Goal: Information Seeking & Learning: Learn about a topic

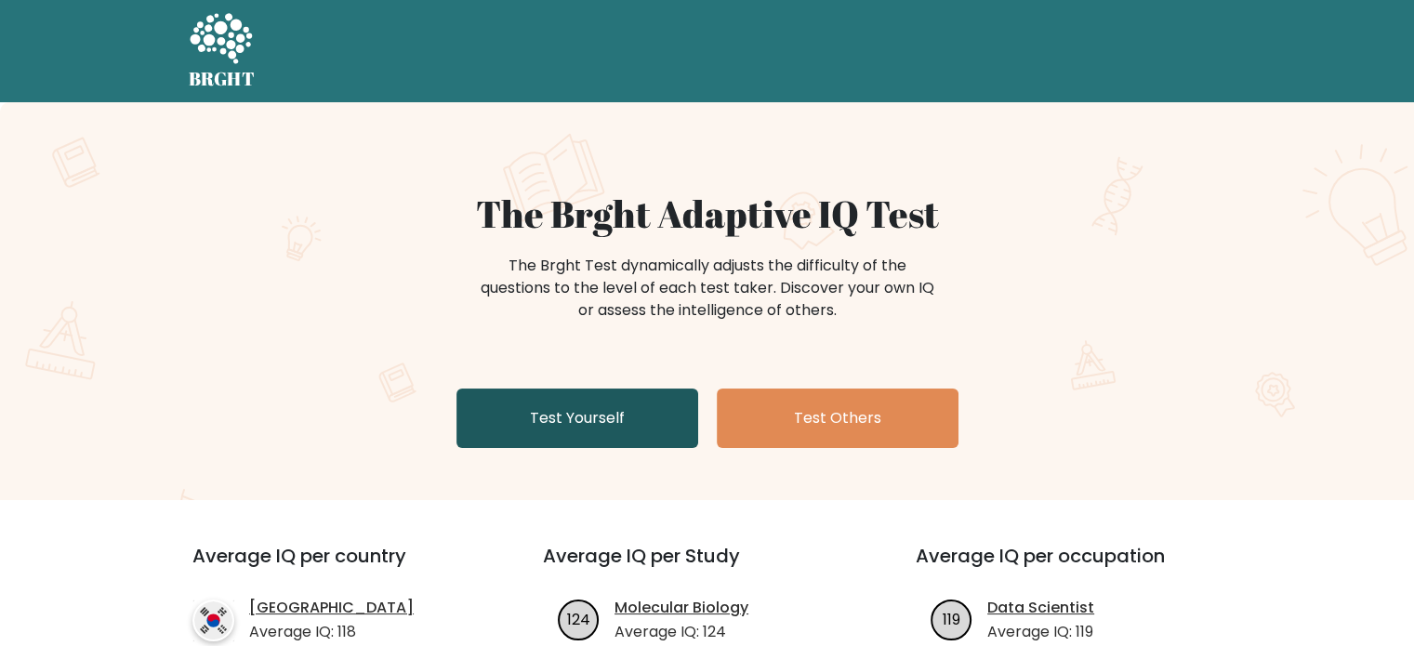
click at [591, 409] on link "Test Yourself" at bounding box center [577, 419] width 242 height 60
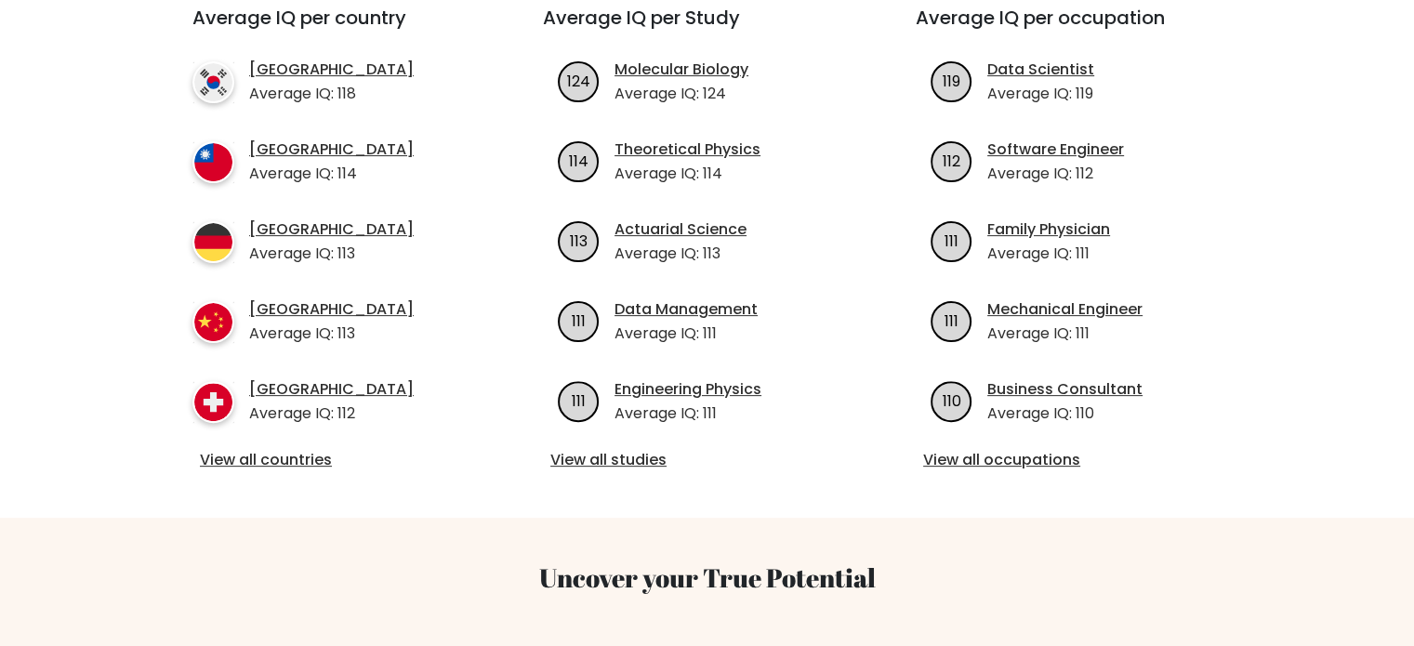
scroll to position [558, 0]
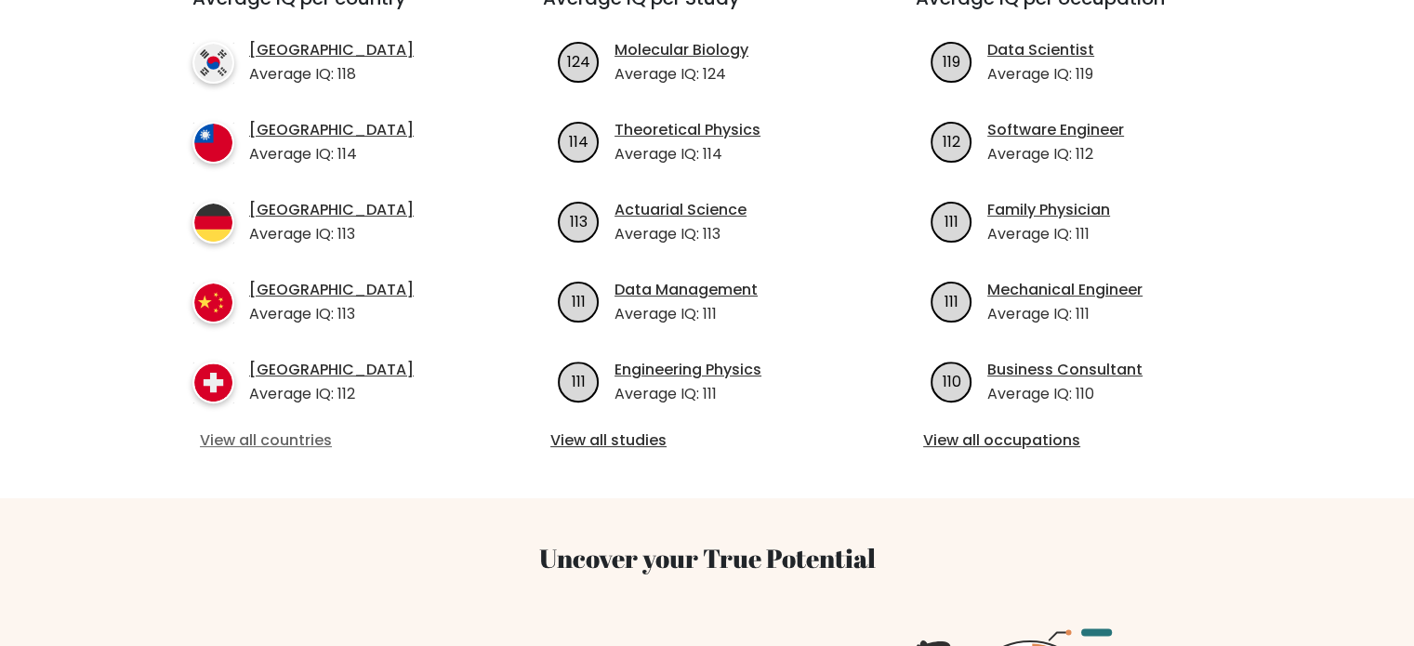
click at [288, 445] on link "View all countries" at bounding box center [334, 441] width 269 height 22
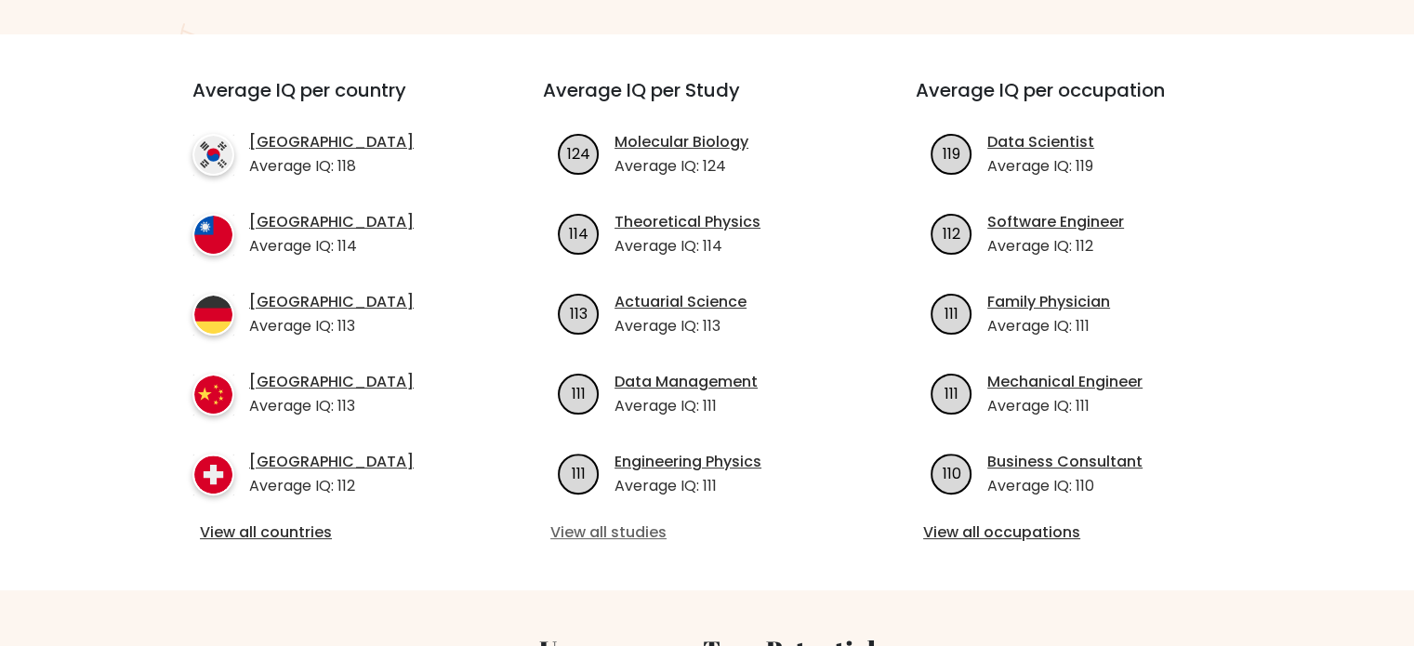
scroll to position [465, 0]
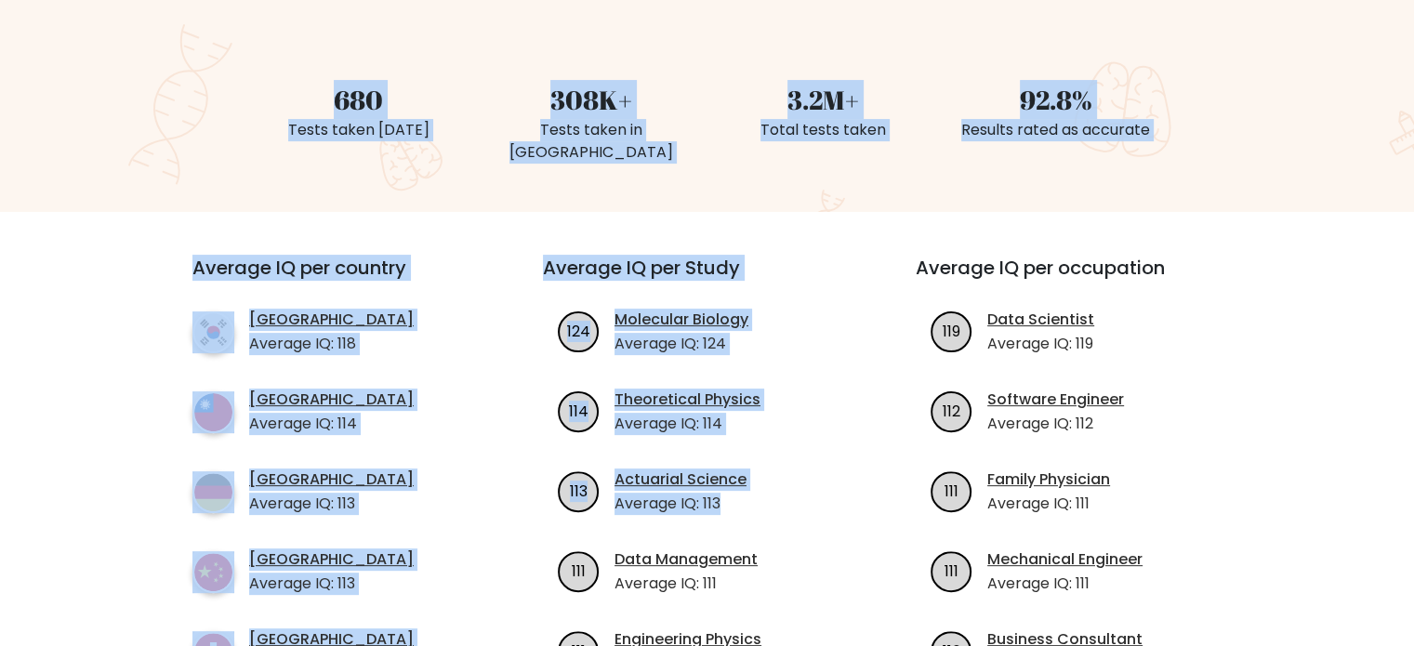
drag, startPoint x: 777, startPoint y: 342, endPoint x: 532, endPoint y: 146, distance: 314.2
click at [417, 316] on li "South Korea Average IQ: 118" at bounding box center [334, 332] width 284 height 46
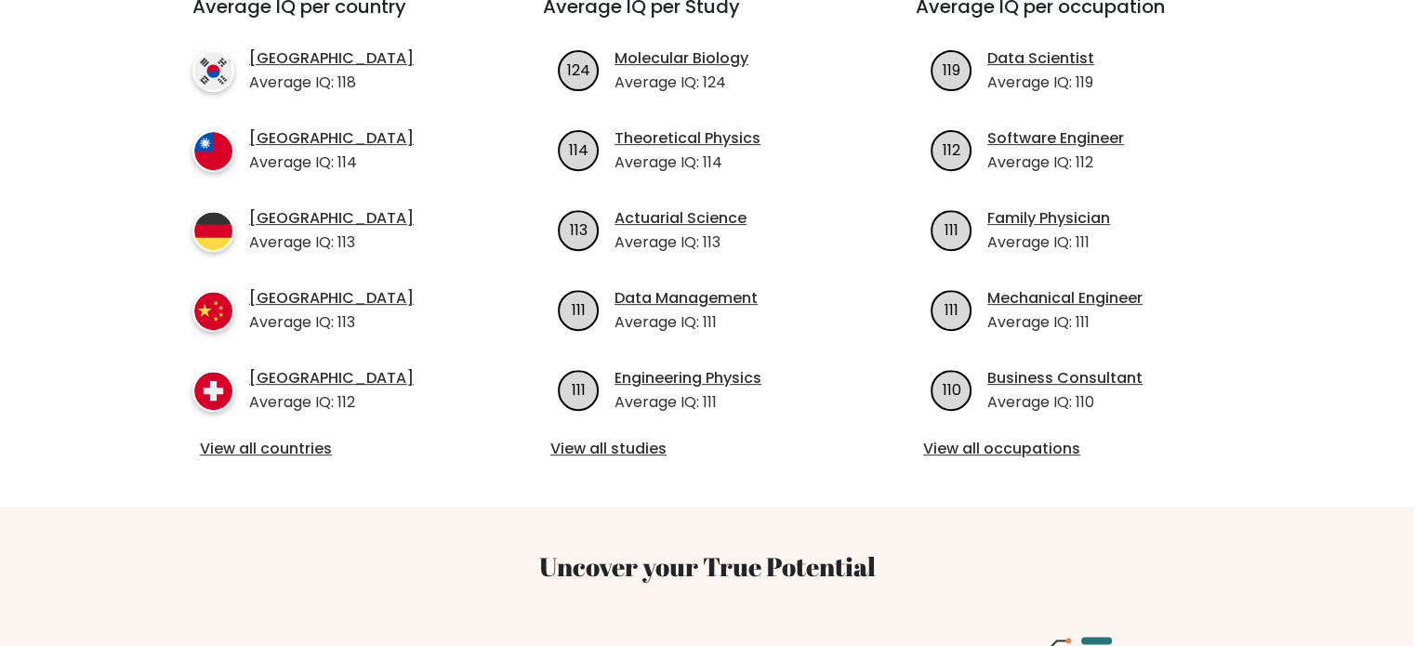
scroll to position [744, 0]
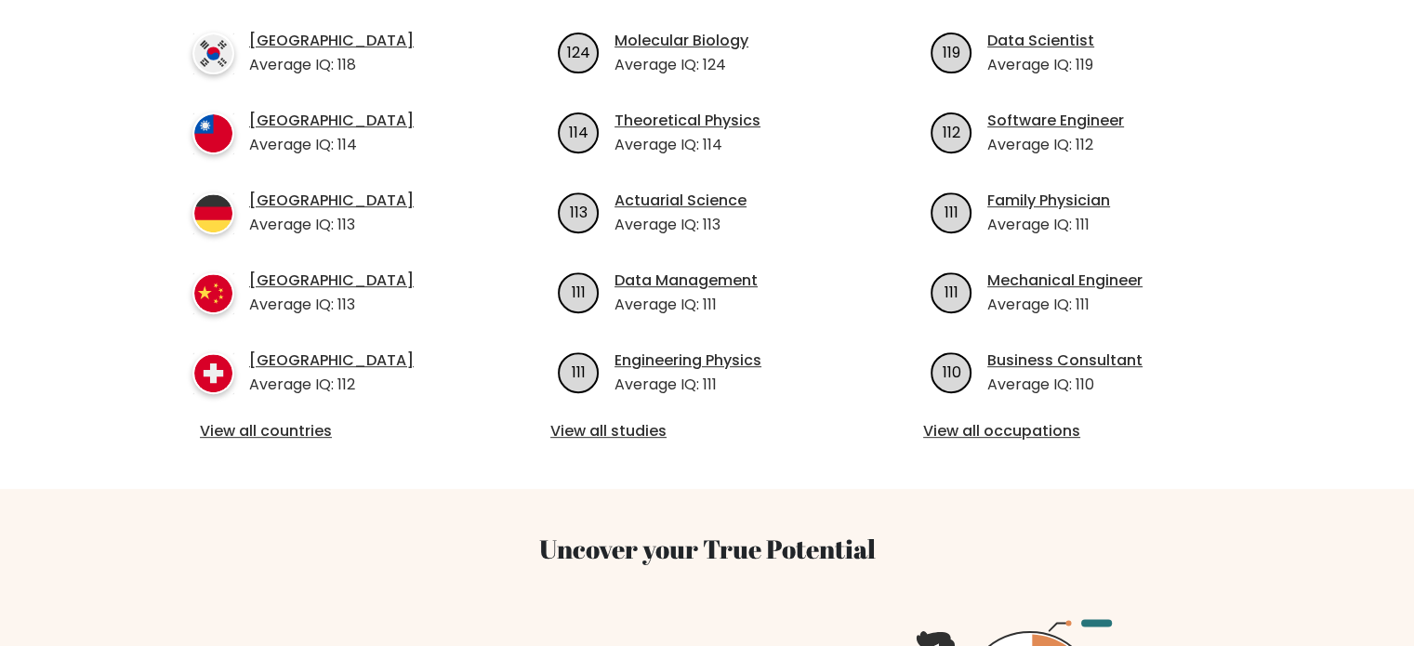
click at [605, 425] on div "Average IQ per country South Korea Average IQ: 118 Taiwan Average IQ: 114 Germa…" at bounding box center [707, 211] width 1096 height 556
click at [608, 420] on link "View all studies" at bounding box center [706, 431] width 313 height 22
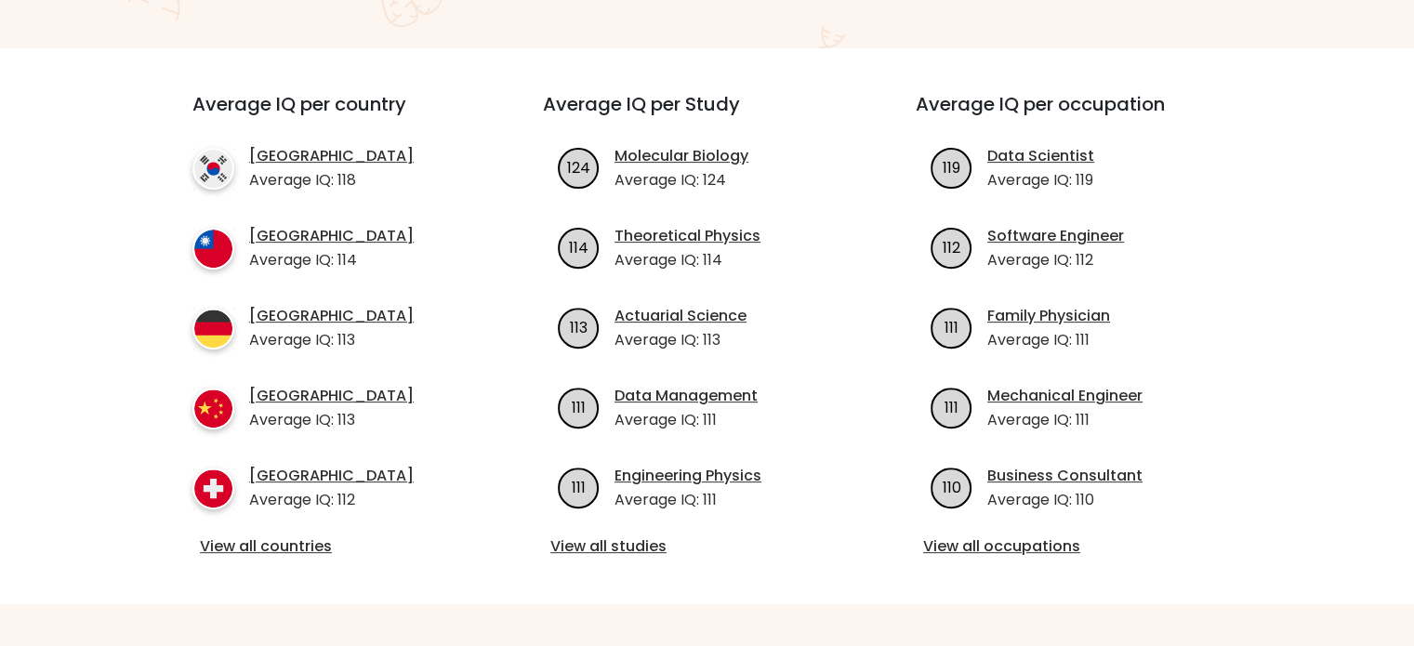
scroll to position [558, 0]
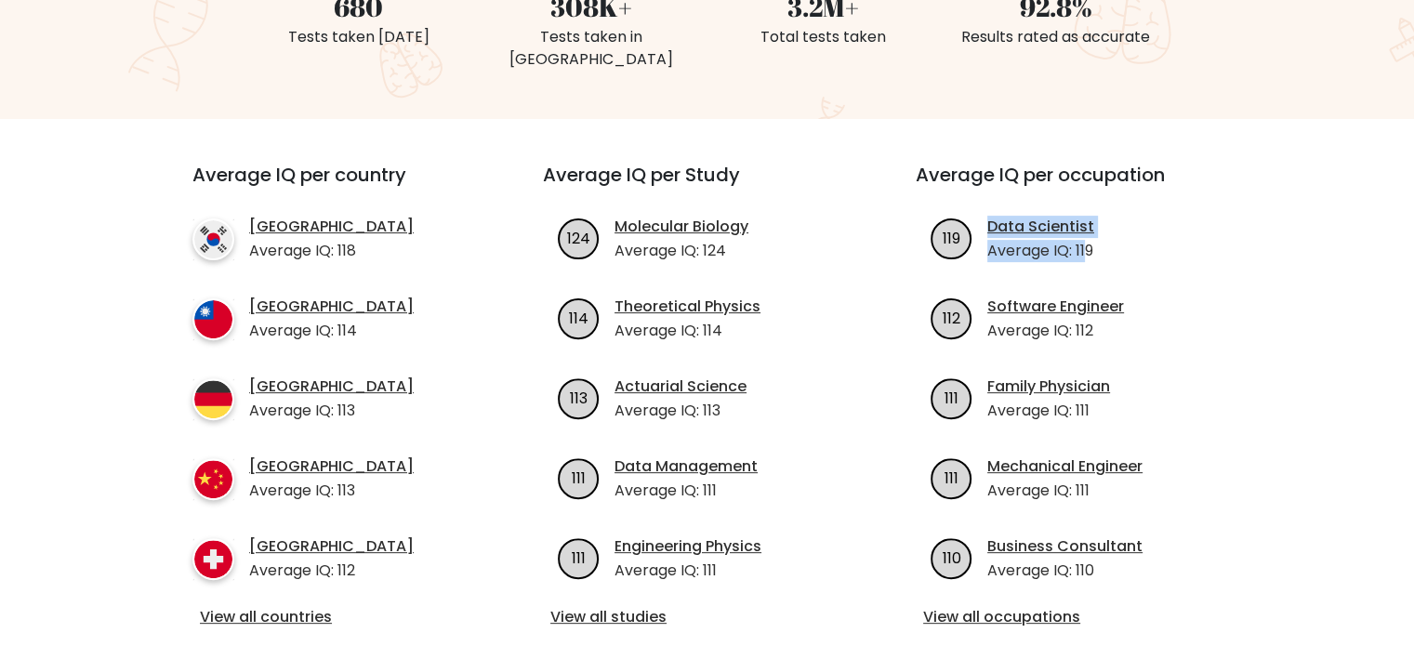
drag, startPoint x: 1083, startPoint y: 220, endPoint x: 970, endPoint y: 223, distance: 113.5
click at [971, 218] on li "119 Data Scientist Average IQ: 119" at bounding box center [1080, 239] width 328 height 46
click at [1119, 320] on p "Average IQ: 112" at bounding box center [1055, 331] width 137 height 22
drag, startPoint x: 1065, startPoint y: 298, endPoint x: 873, endPoint y: 293, distance: 192.5
click at [1049, 320] on p "Average IQ: 112" at bounding box center [1055, 331] width 137 height 22
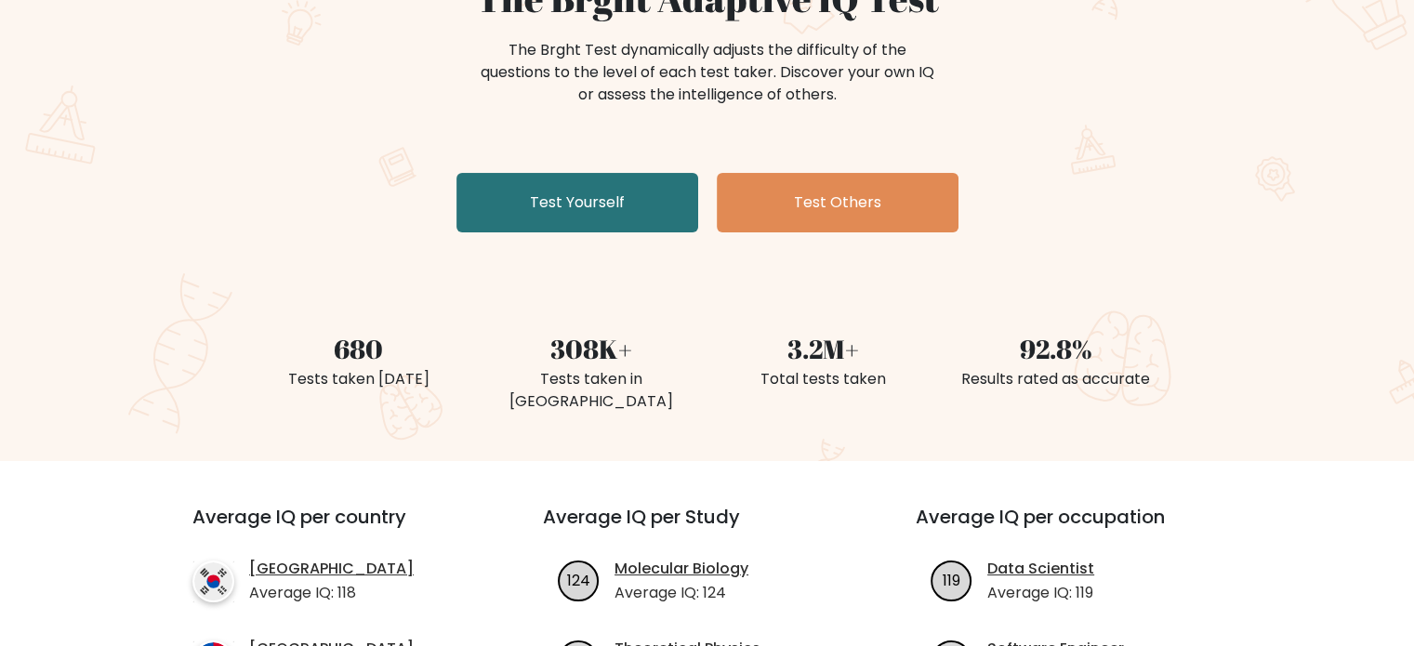
scroll to position [186, 0]
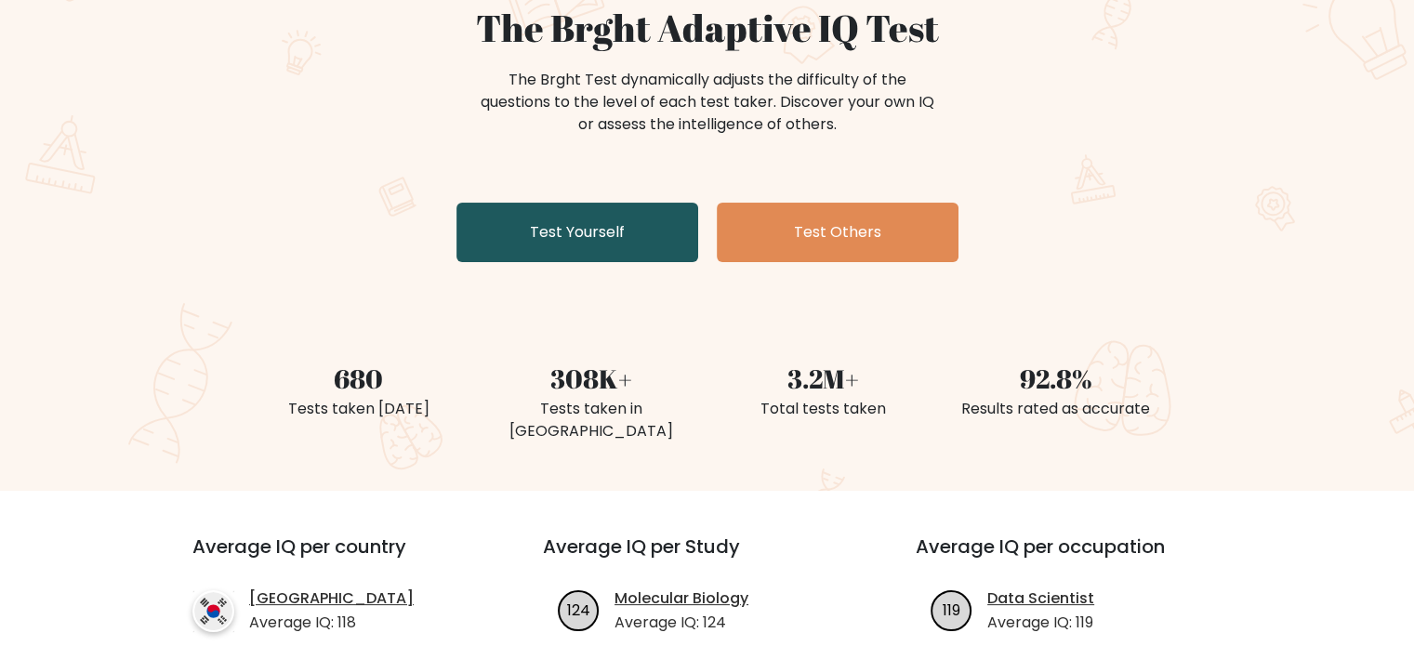
click at [585, 248] on link "Test Yourself" at bounding box center [577, 233] width 242 height 60
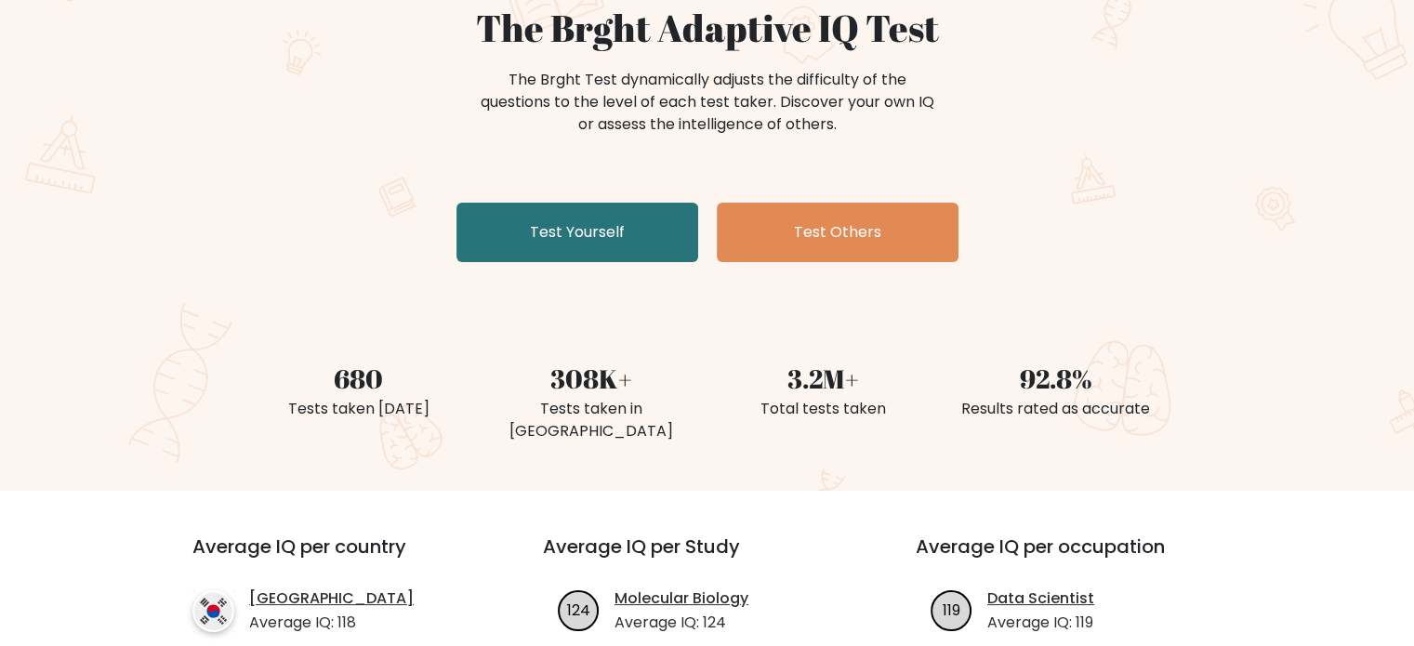
drag, startPoint x: 90, startPoint y: 123, endPoint x: 94, endPoint y: 98, distance: 25.4
click at [90, 124] on div "The Brght Adaptive IQ Test The Brght Test dynamically adjusts the difficulty of…" at bounding box center [707, 203] width 1414 height 575
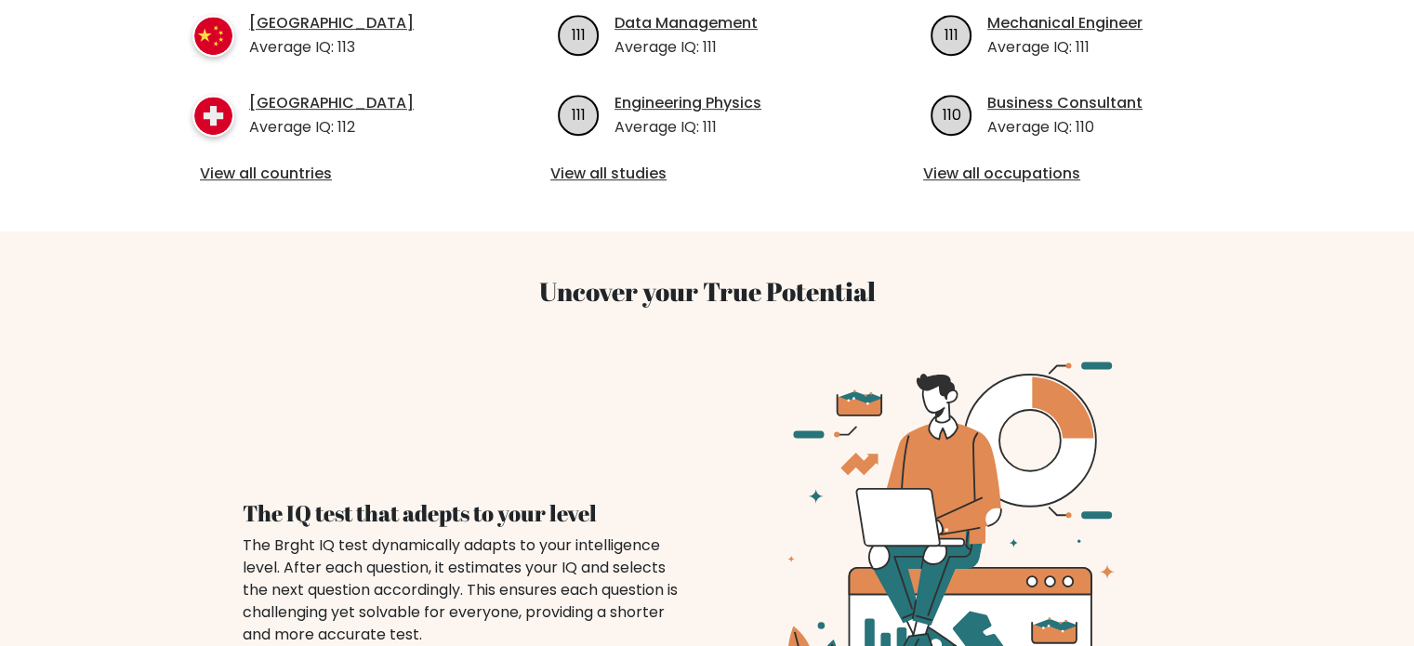
scroll to position [1023, 0]
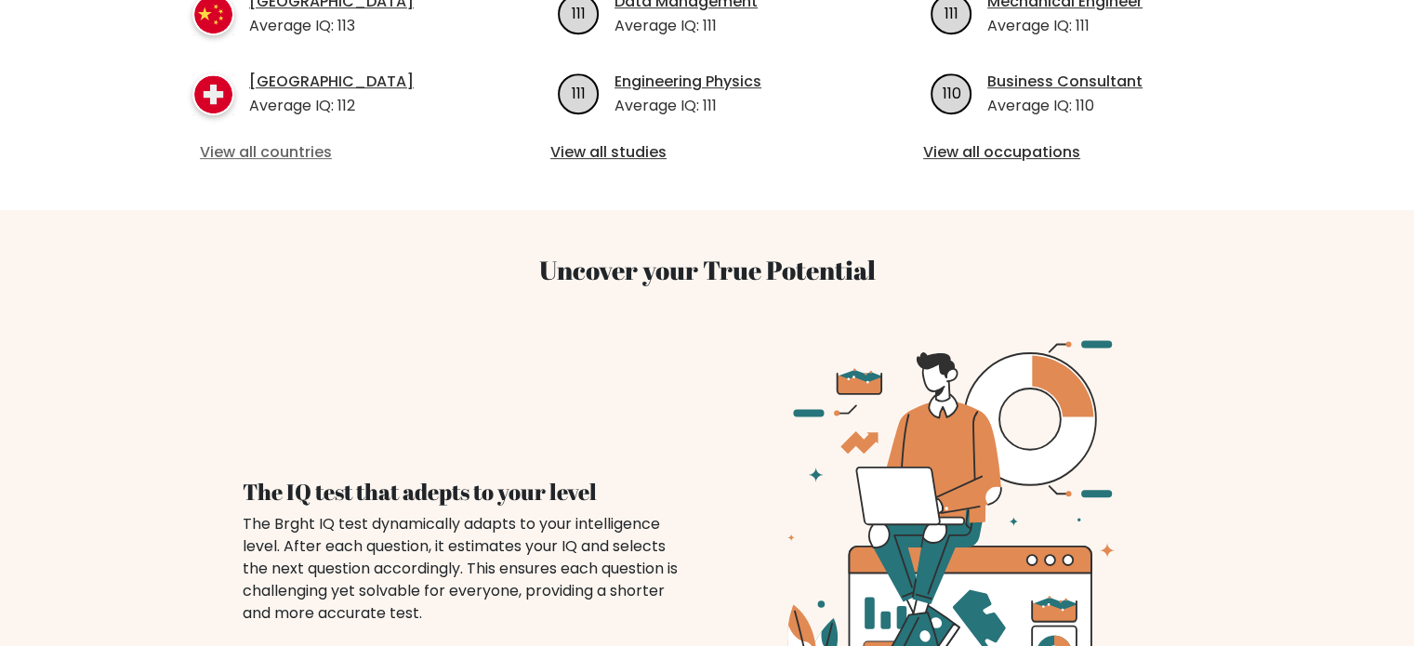
click at [240, 141] on link "View all countries" at bounding box center [334, 152] width 269 height 22
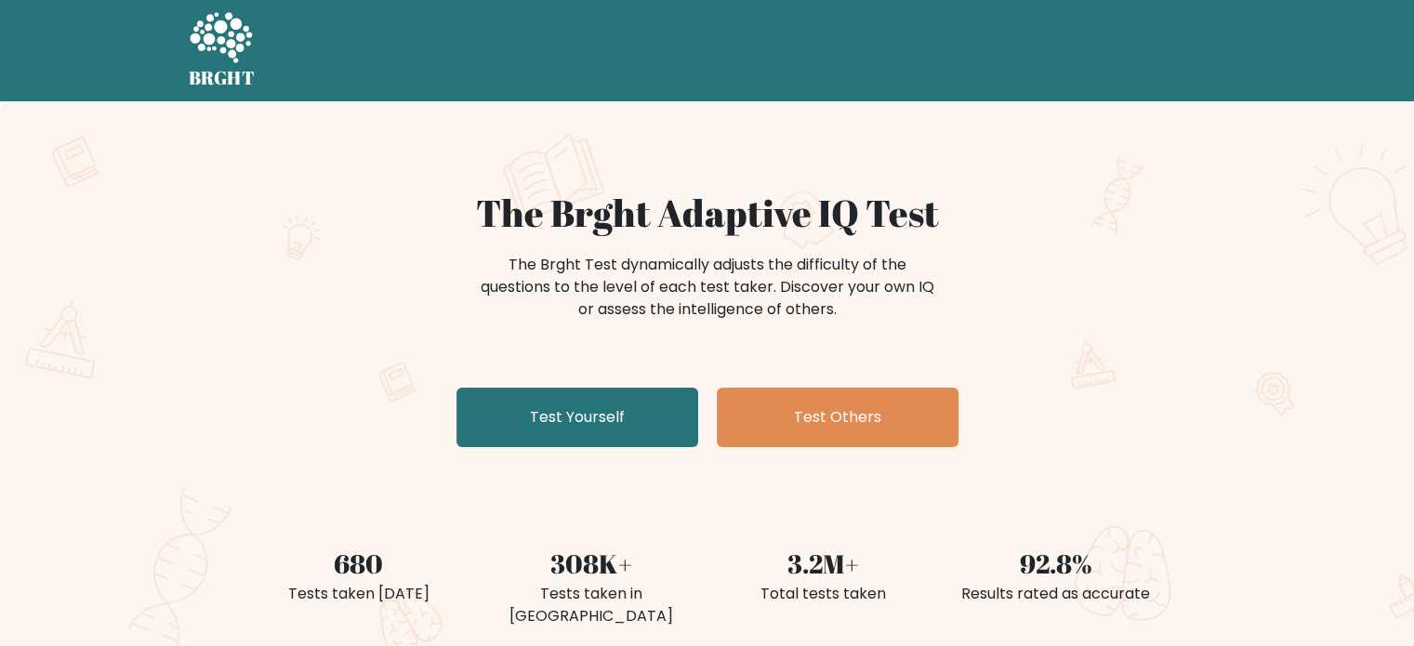
scroll to position [0, 0]
